Goal: Information Seeking & Learning: Find specific fact

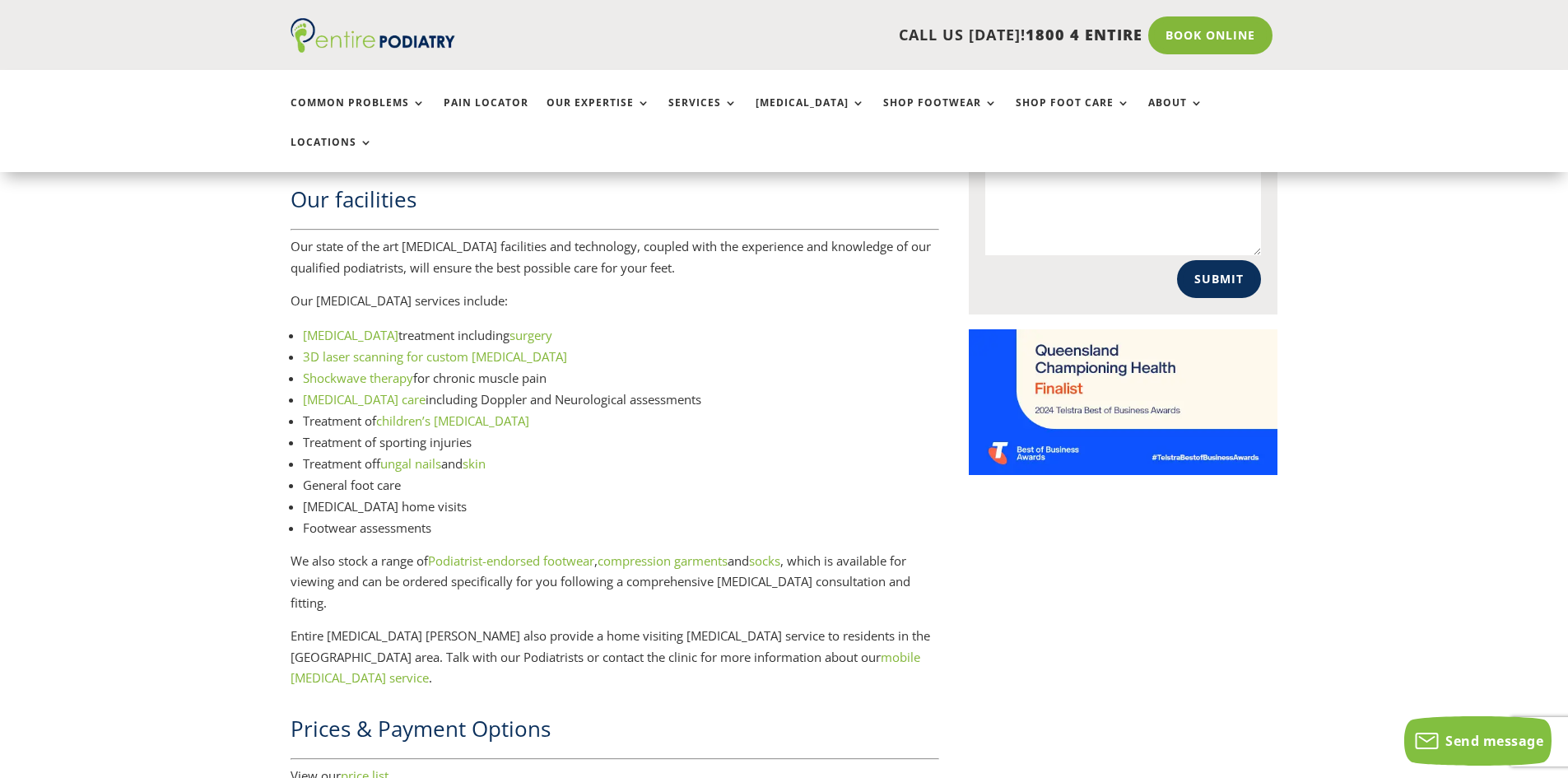
scroll to position [2123, 0]
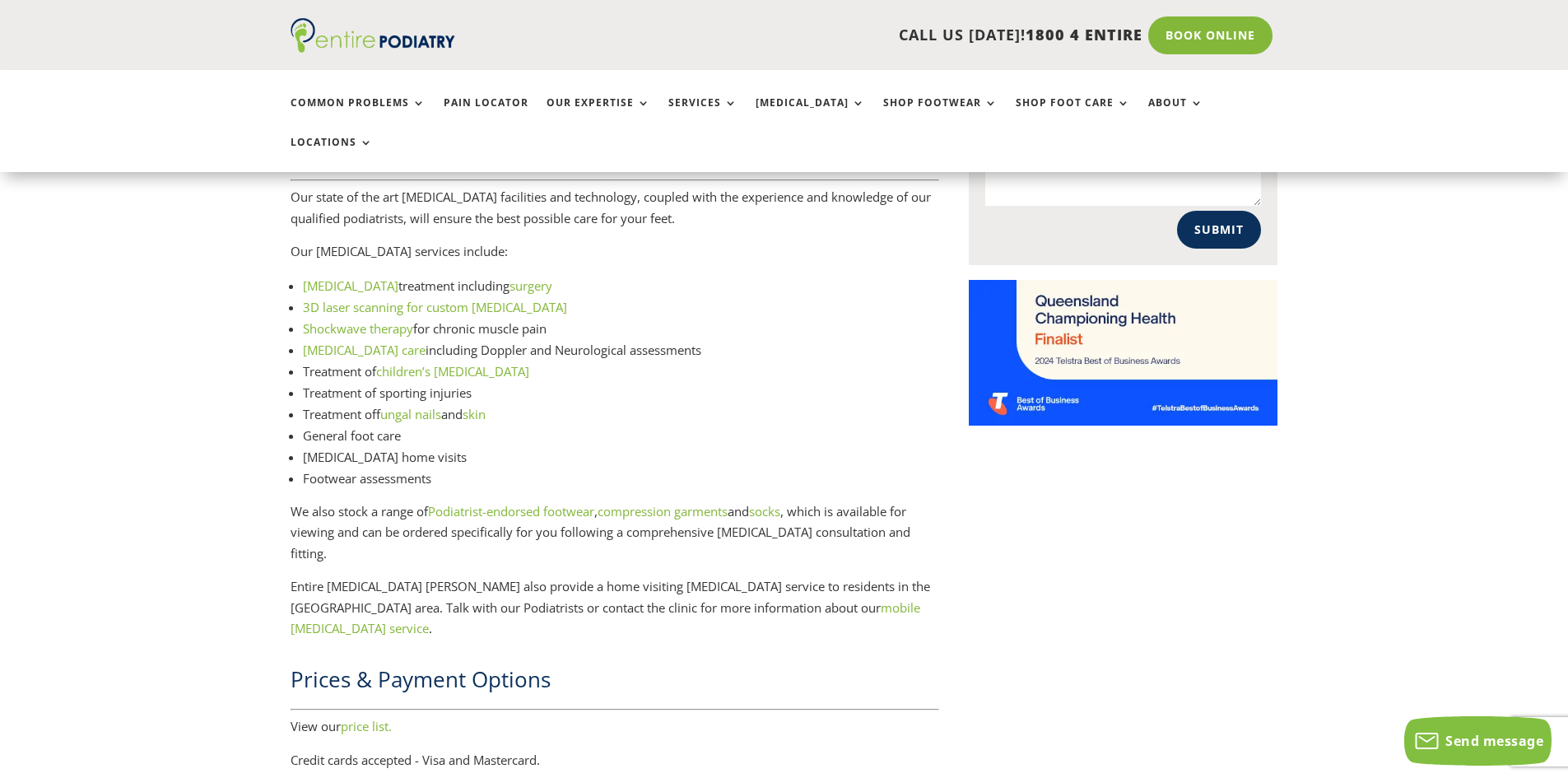
click at [372, 717] on link "price list." at bounding box center [366, 726] width 51 height 17
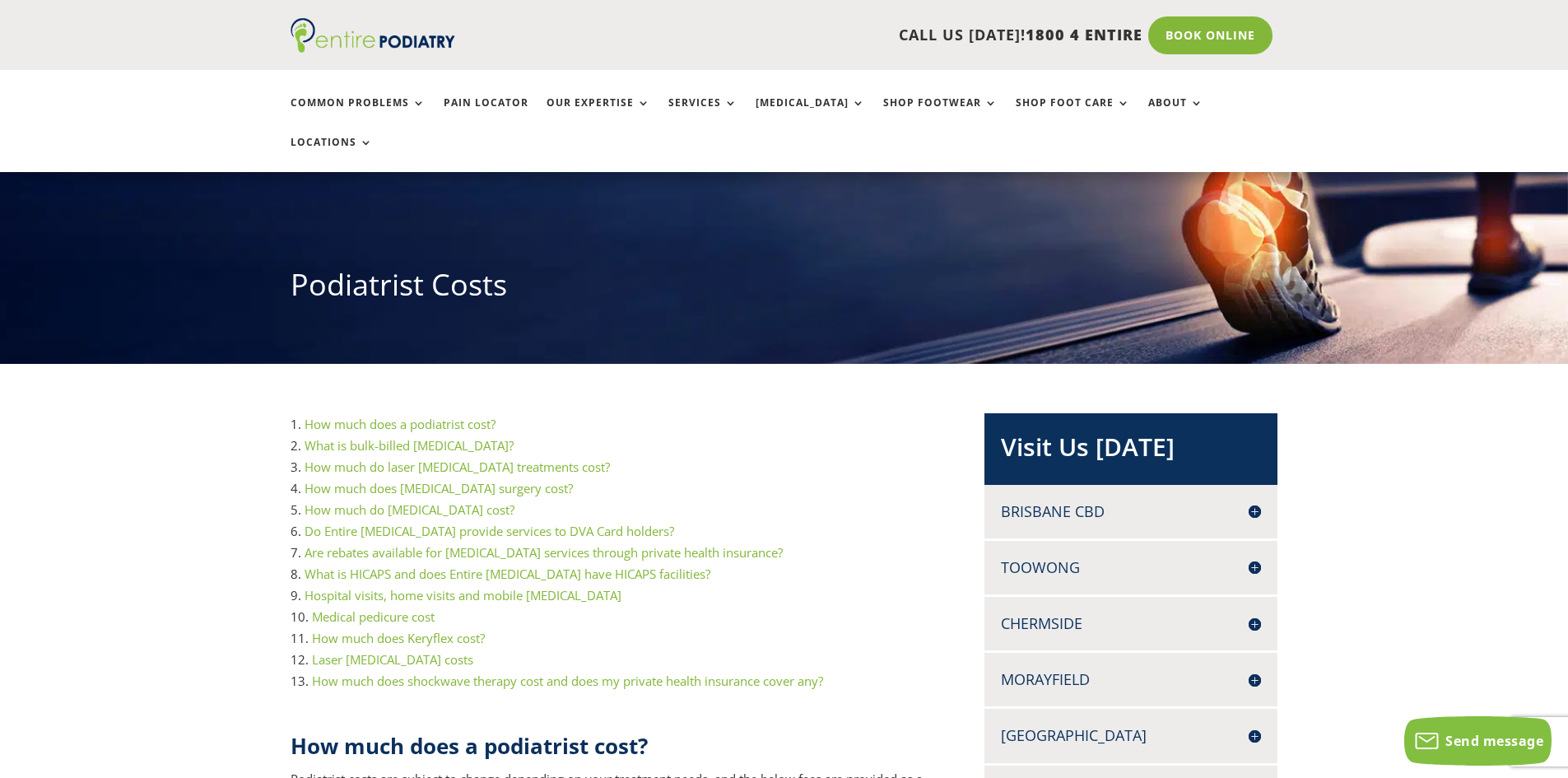
click at [400, 416] on link "How much does a podiatrist cost?" at bounding box center [400, 424] width 191 height 17
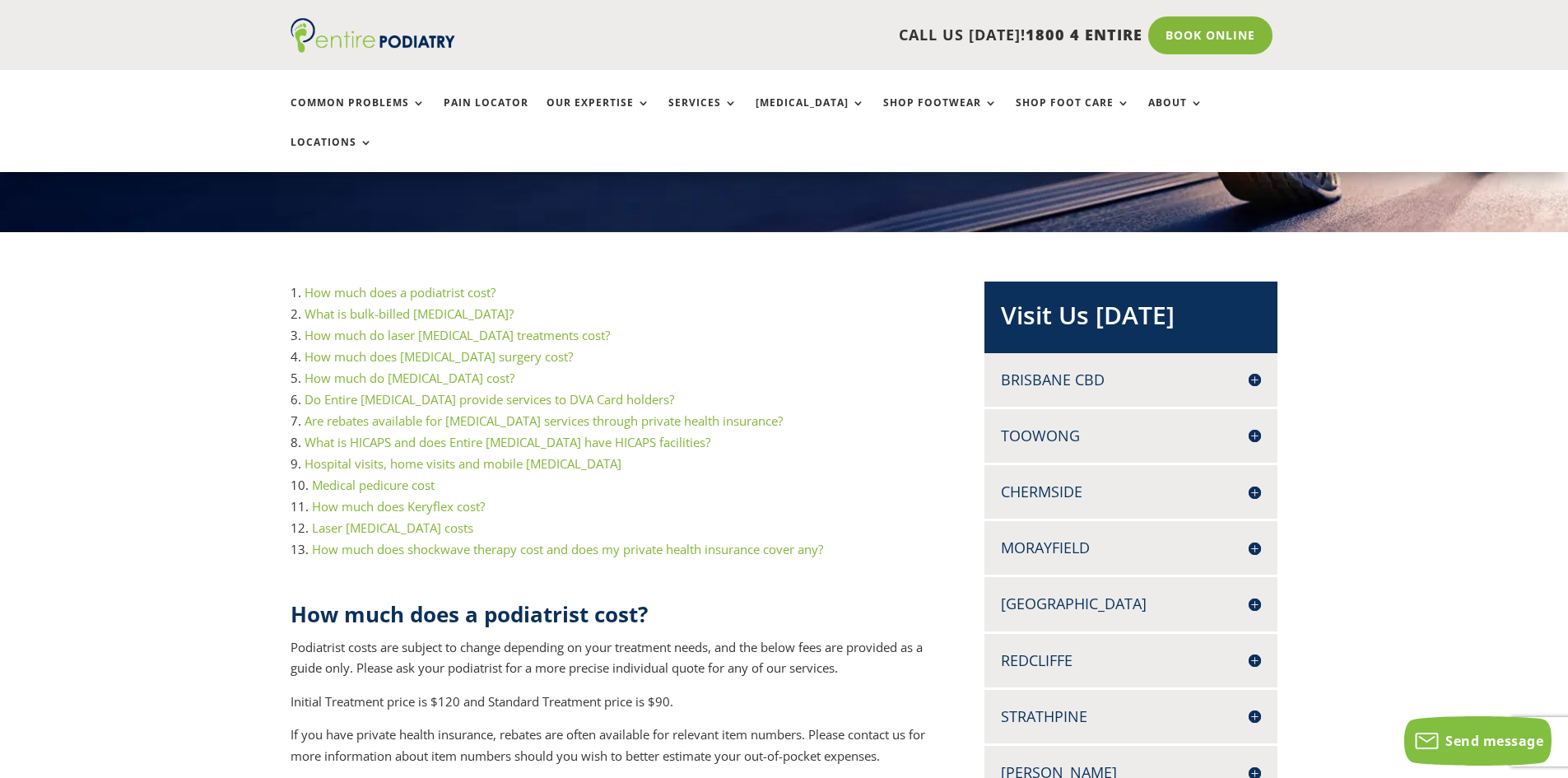
scroll to position [329, 0]
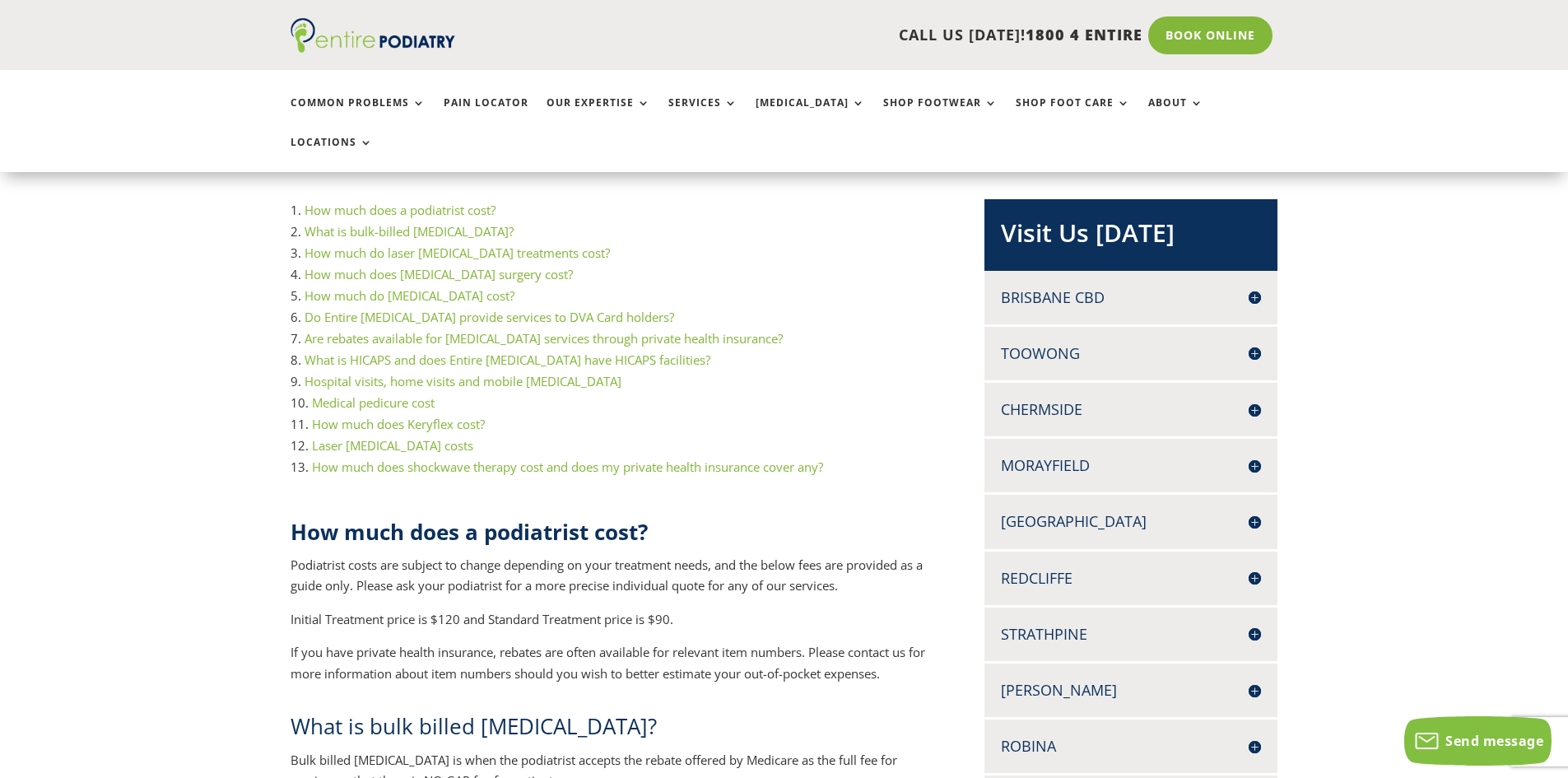
click at [1039, 680] on h4 "[PERSON_NAME]" at bounding box center [1131, 690] width 260 height 20
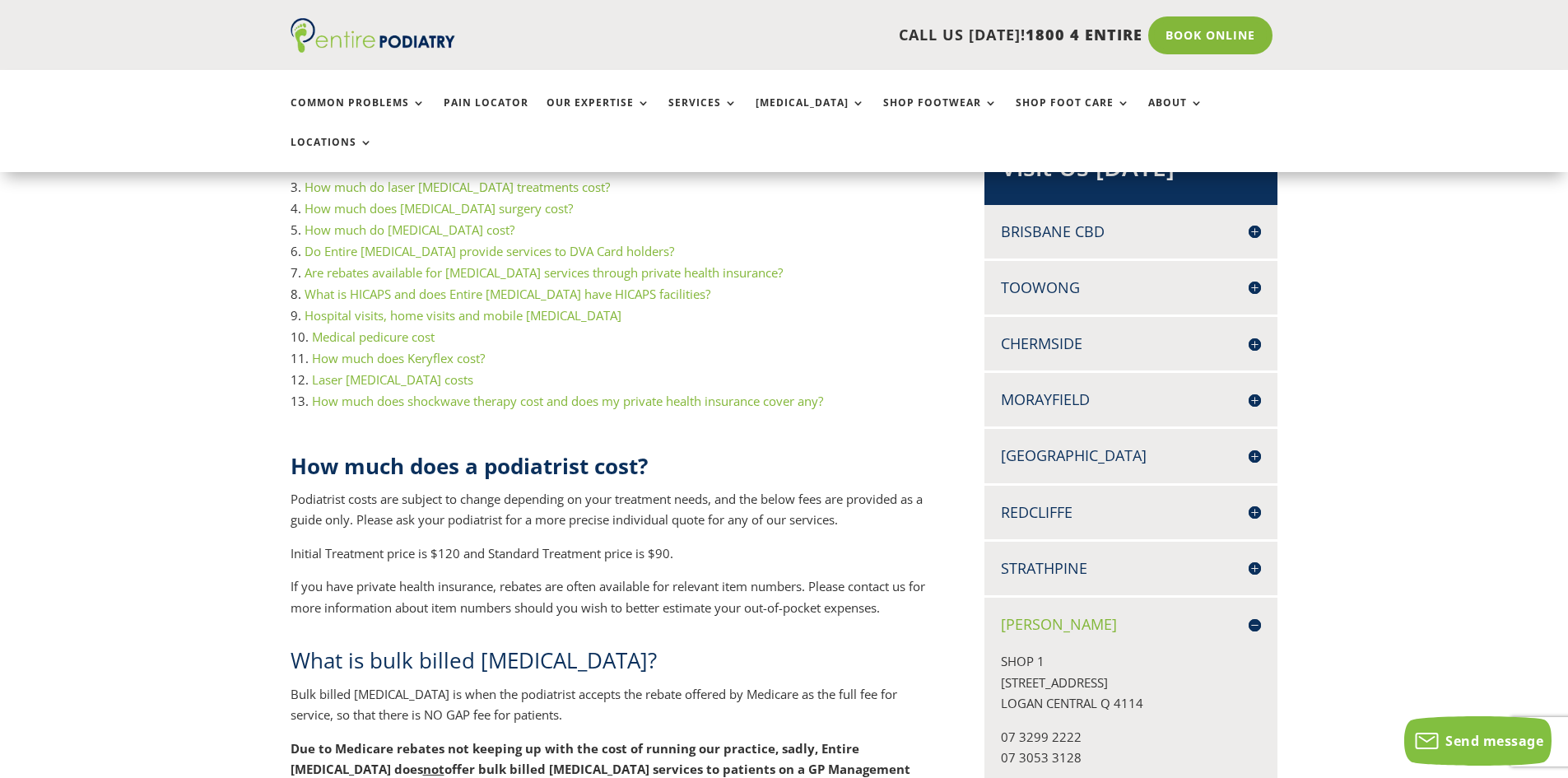
scroll to position [478, 0]
